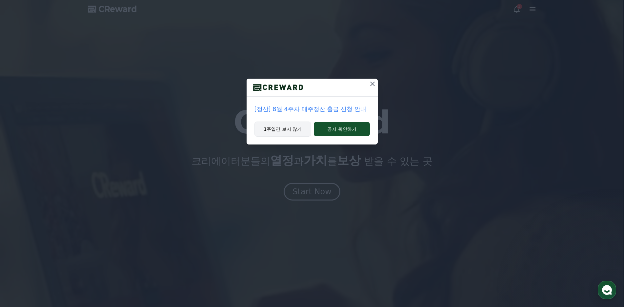
drag, startPoint x: 0, startPoint y: 0, endPoint x: 269, endPoint y: 130, distance: 298.4
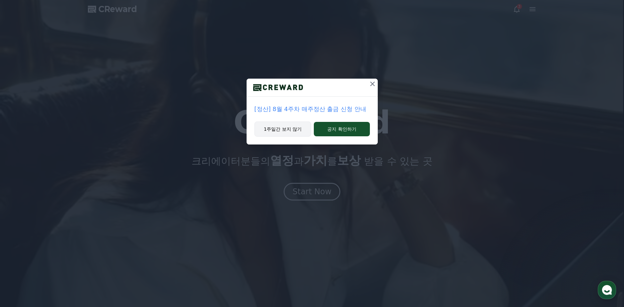
click at [283, 127] on button "1주일간 보지 않기" at bounding box center [282, 129] width 57 height 15
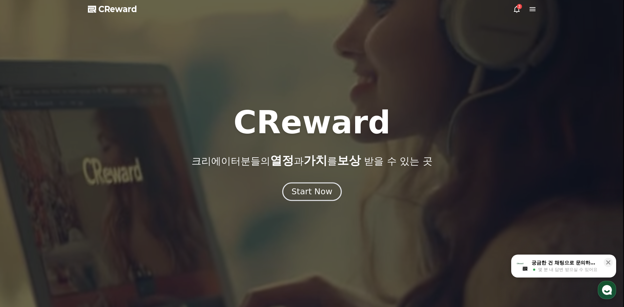
click at [316, 192] on div "Start Now" at bounding box center [311, 191] width 41 height 11
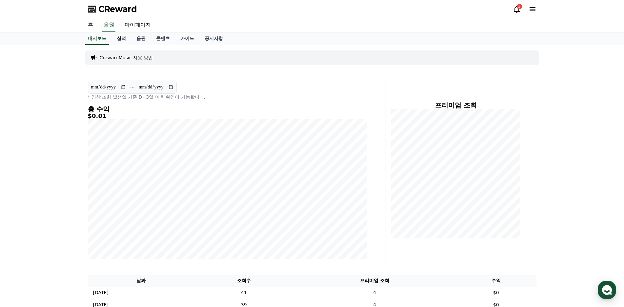
click at [120, 40] on link "실적" at bounding box center [121, 38] width 20 height 12
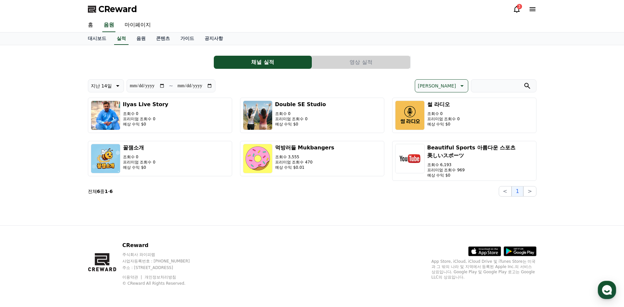
drag, startPoint x: 168, startPoint y: 155, endPoint x: 444, endPoint y: 82, distance: 285.2
click at [442, 84] on div "**********" at bounding box center [312, 137] width 448 height 117
click at [393, 66] on button "영상 실적" at bounding box center [361, 62] width 98 height 13
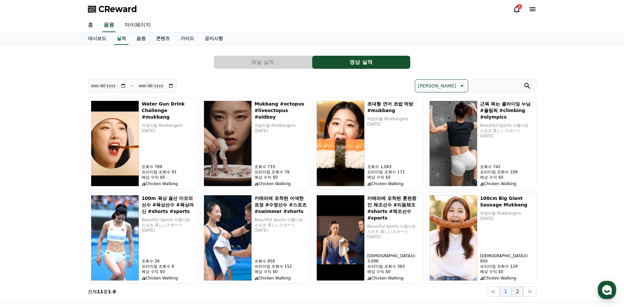
scroll to position [77, 0]
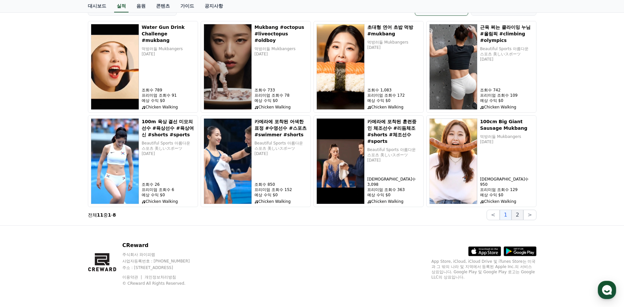
click at [522, 213] on button "2" at bounding box center [517, 215] width 12 height 10
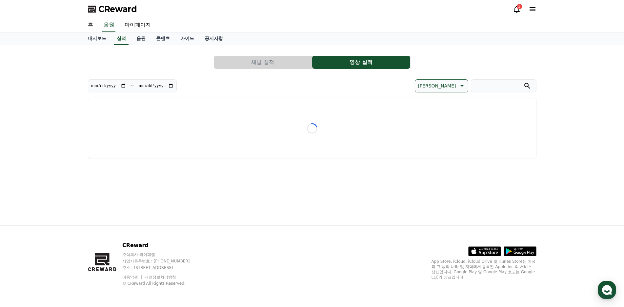
scroll to position [0, 0]
